Goal: Register for event/course

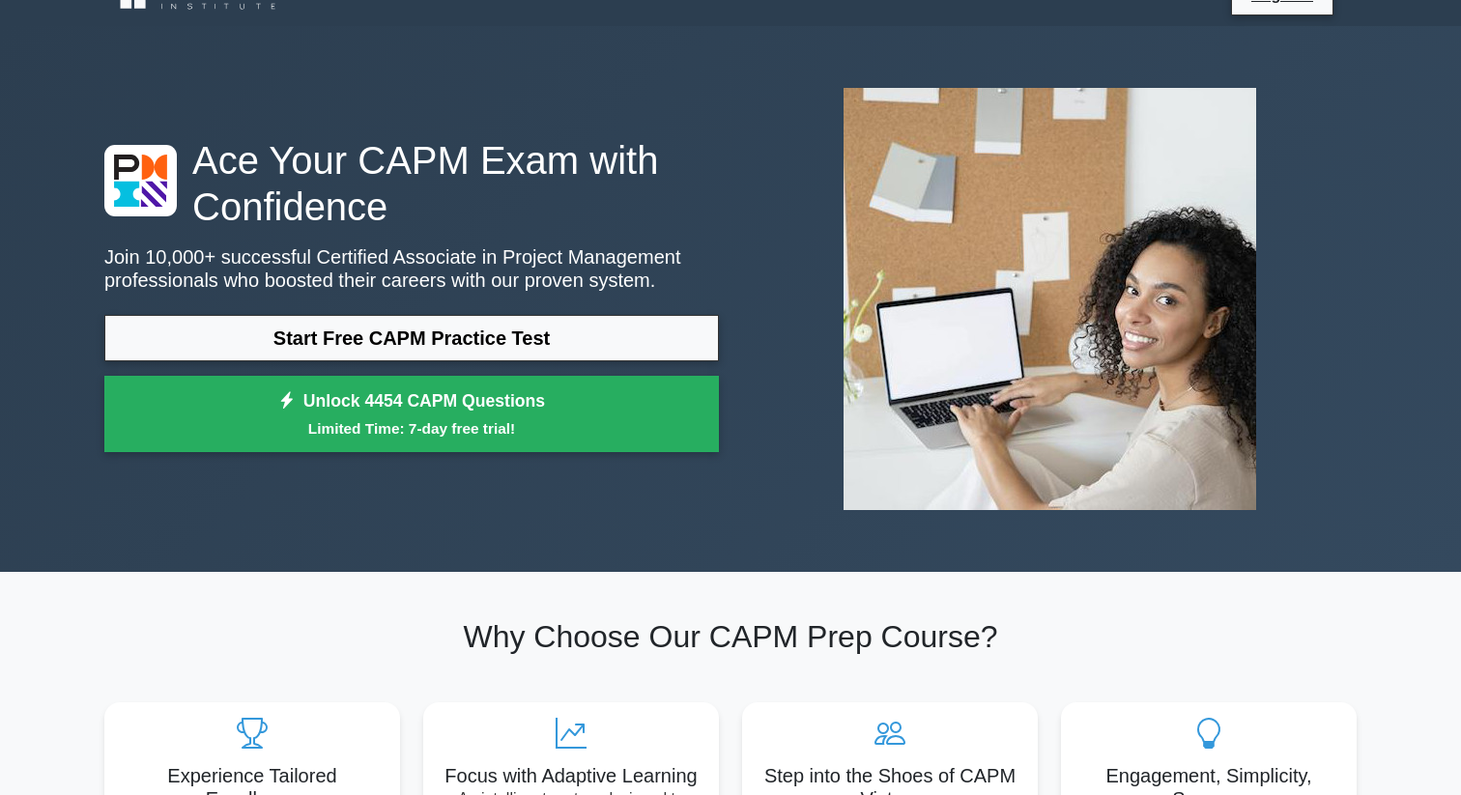
scroll to position [21, 0]
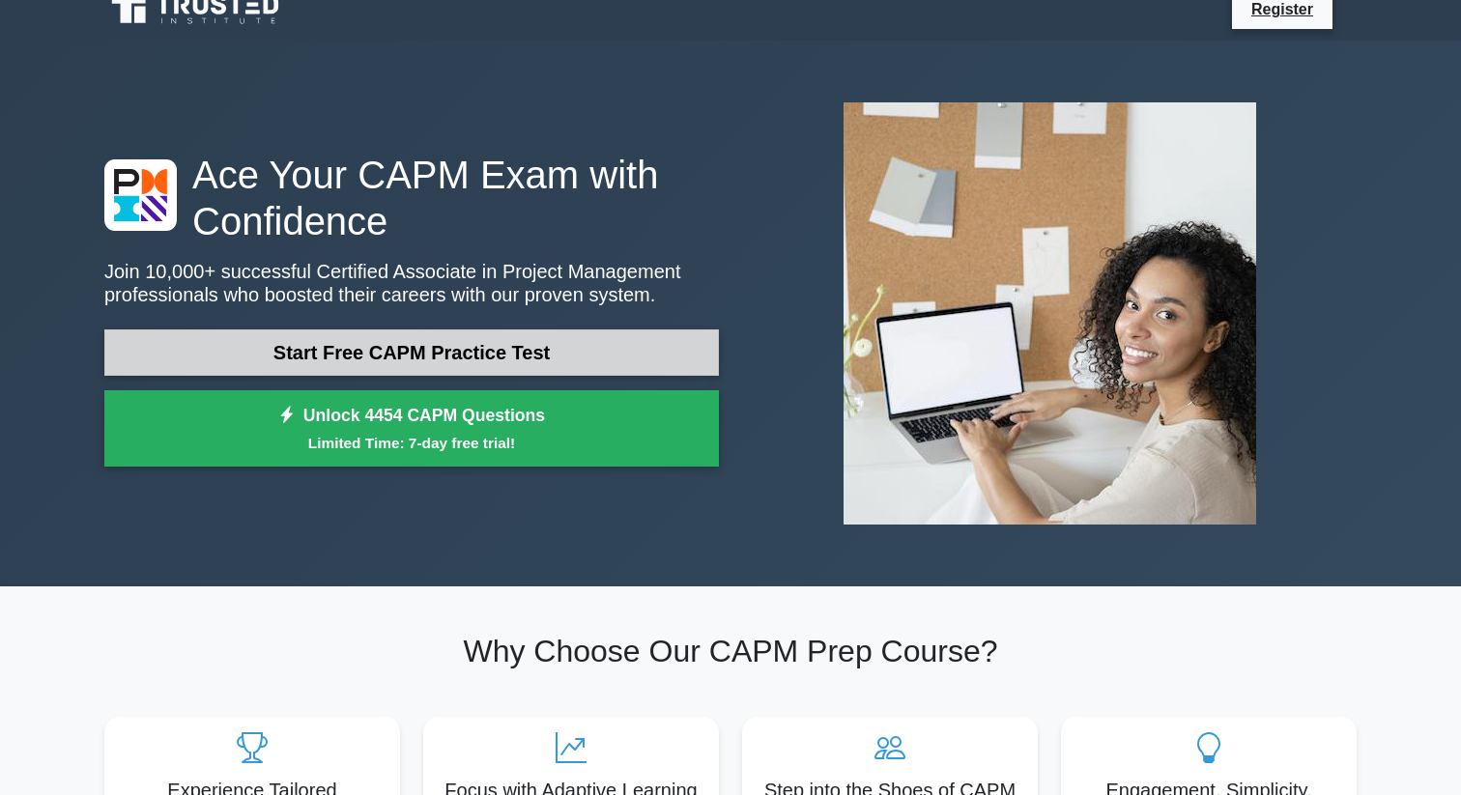
click at [463, 350] on link "Start Free CAPM Practice Test" at bounding box center [411, 353] width 615 height 46
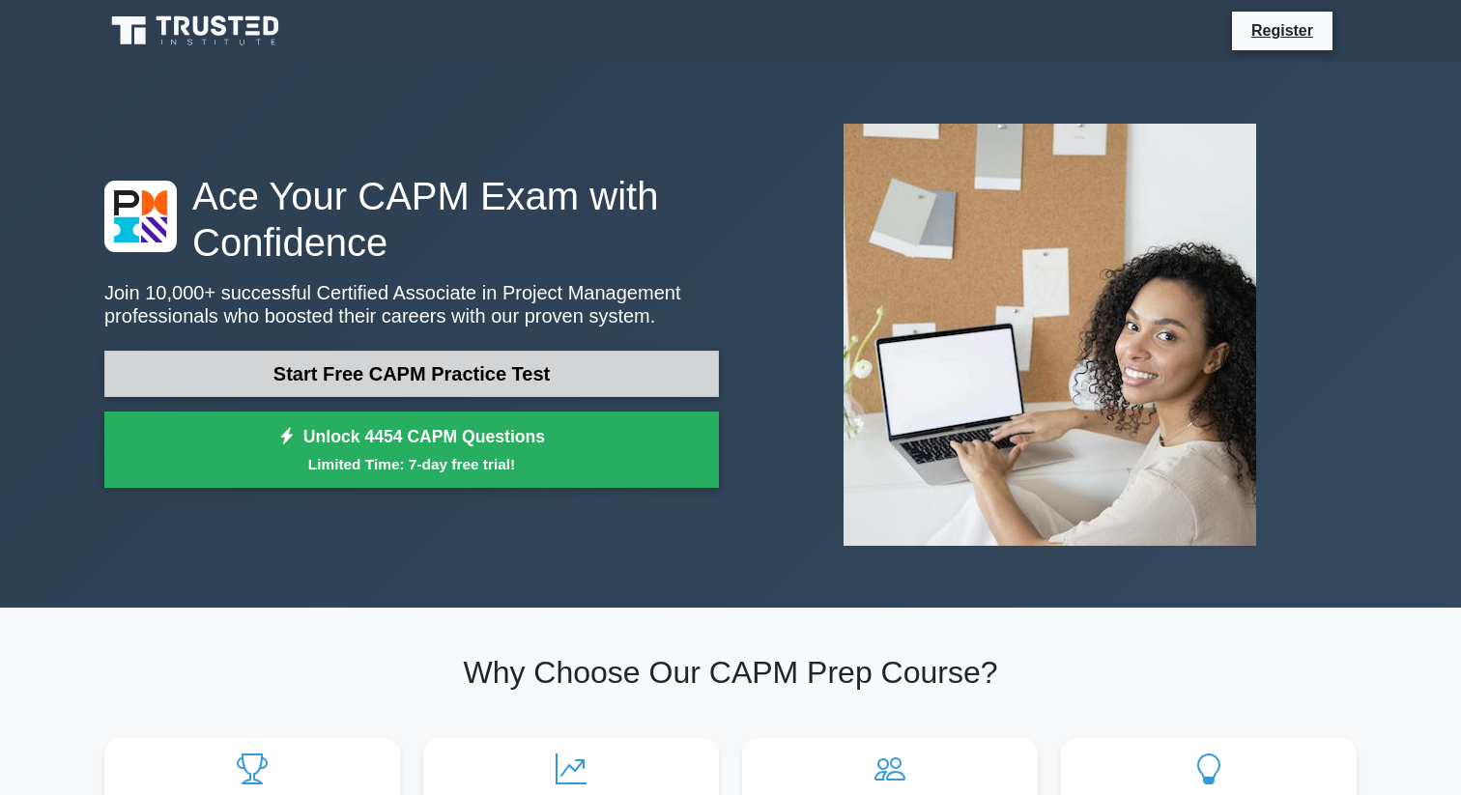
click at [425, 368] on link "Start Free CAPM Practice Test" at bounding box center [411, 374] width 615 height 46
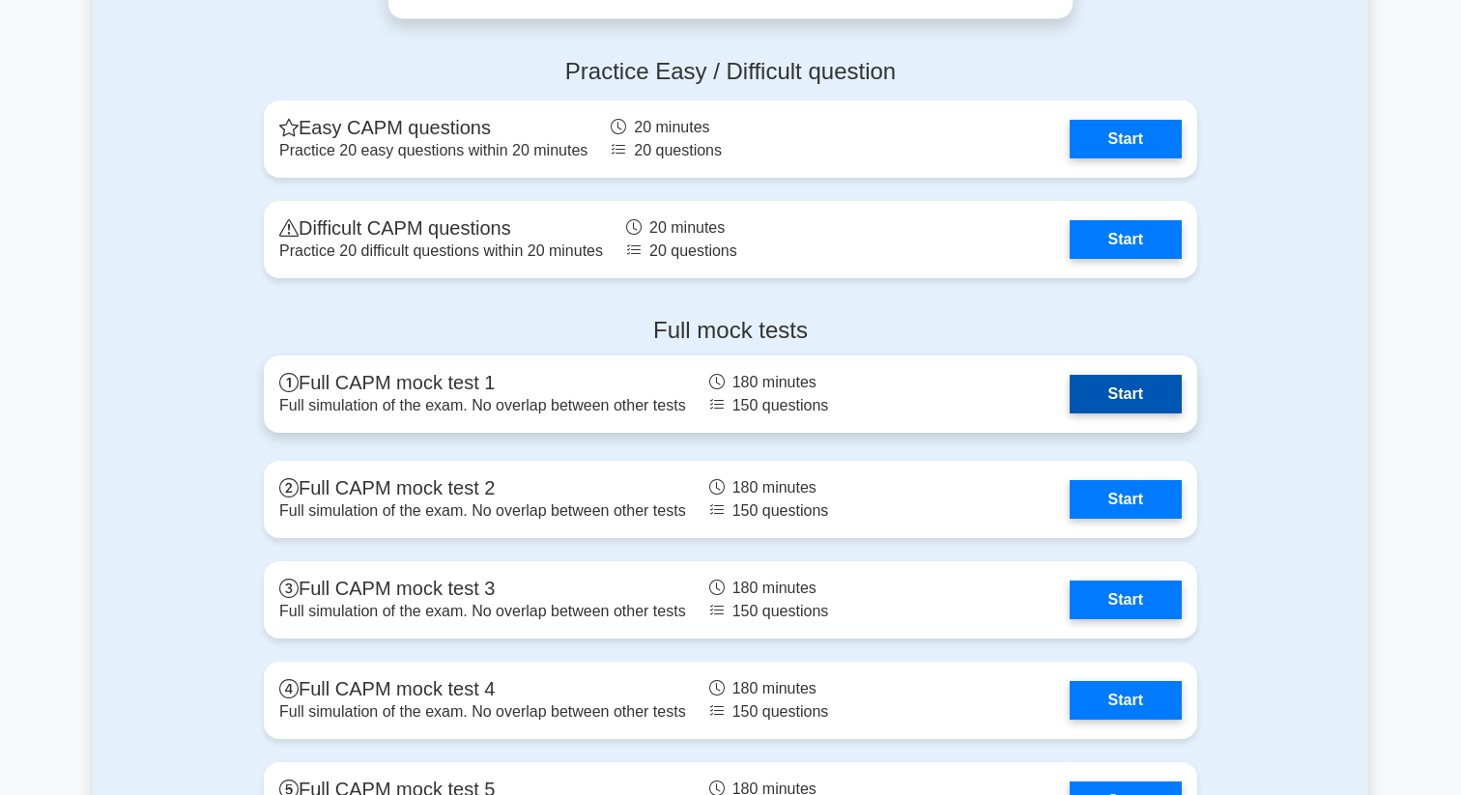
scroll to position [4863, 0]
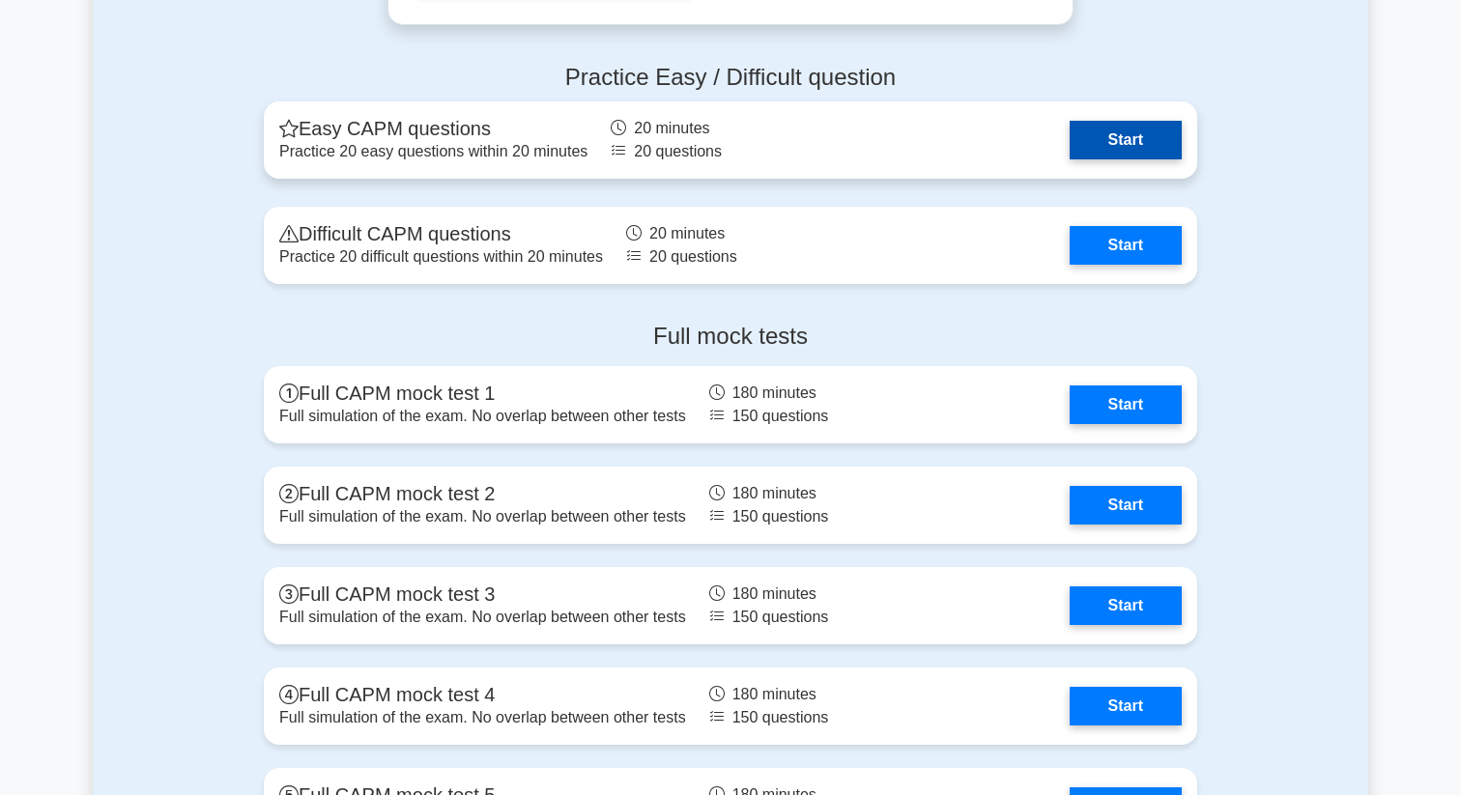
click at [1132, 148] on link "Start" at bounding box center [1126, 140] width 112 height 39
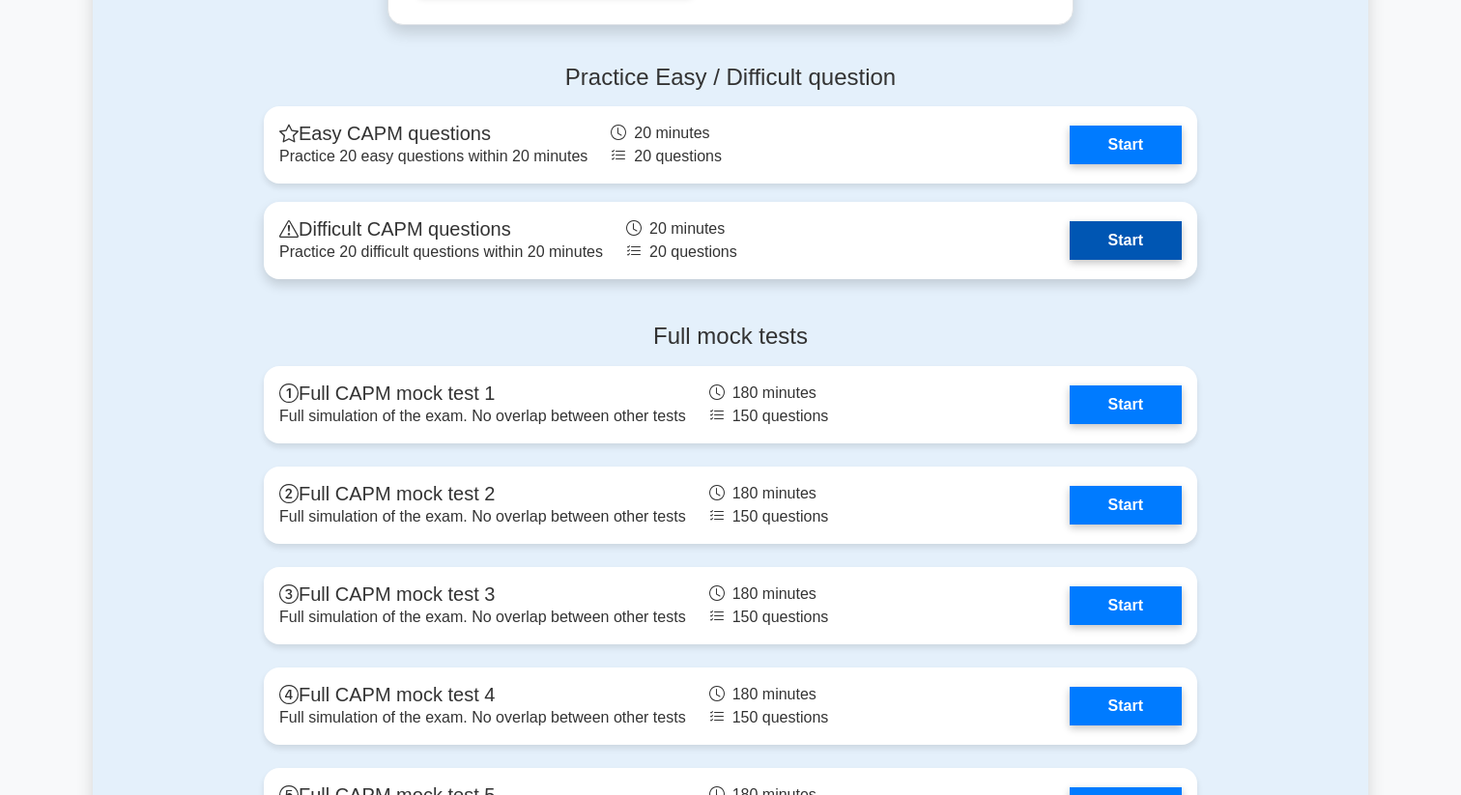
click at [1125, 239] on link "Start" at bounding box center [1126, 240] width 112 height 39
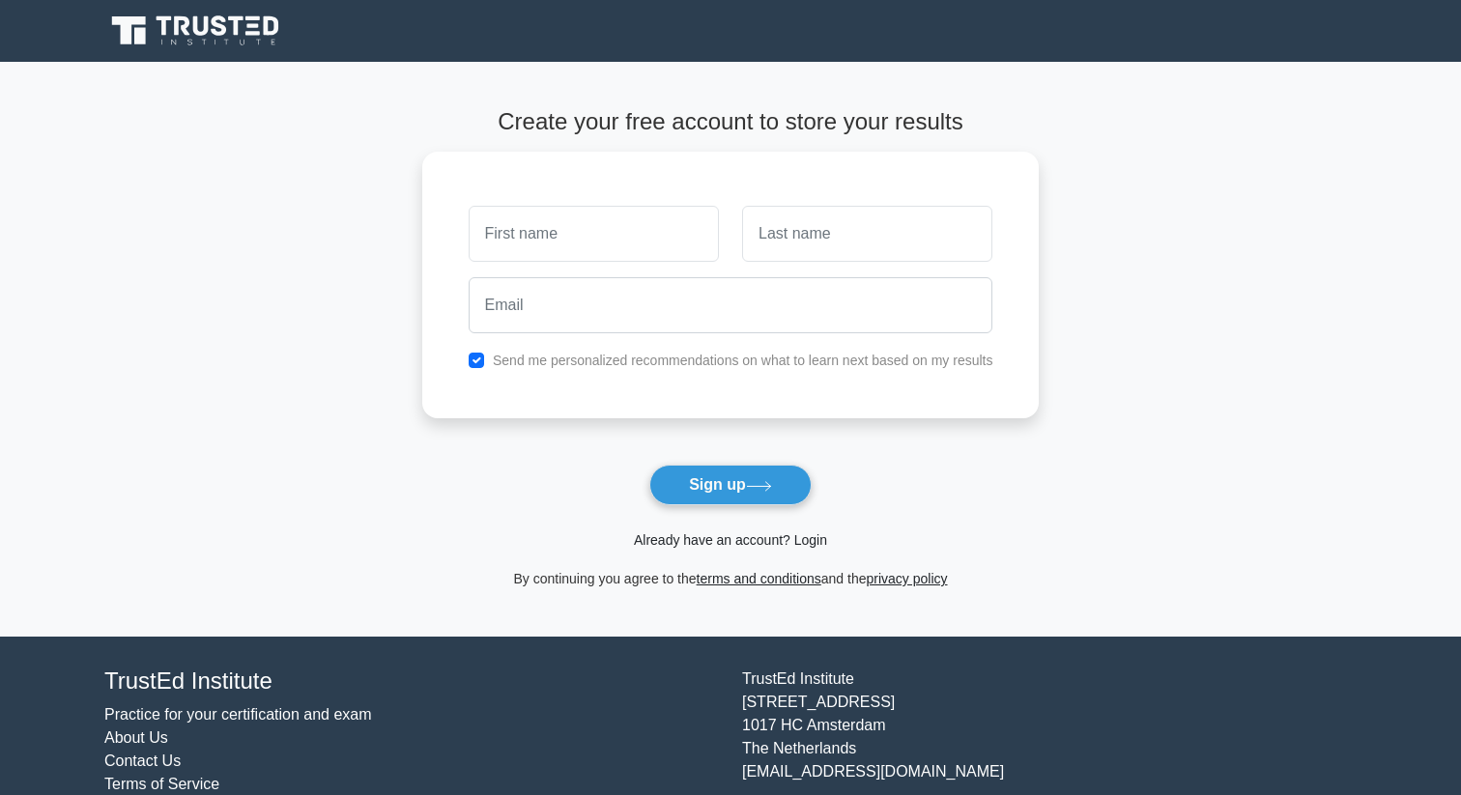
click at [726, 540] on link "Already have an account? Login" at bounding box center [730, 540] width 193 height 15
